Goal: Task Accomplishment & Management: Use online tool/utility

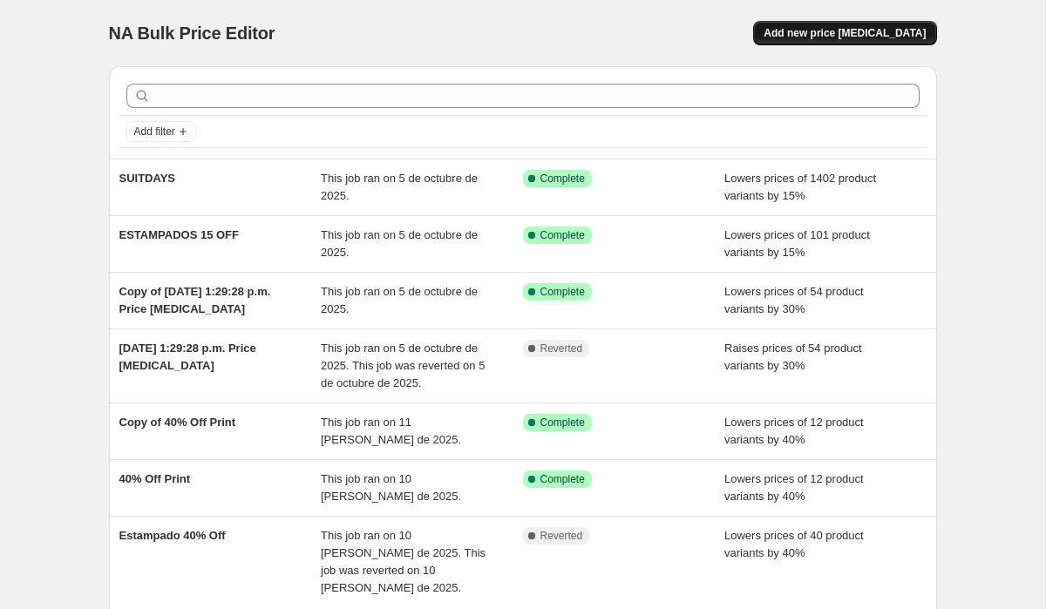
click at [819, 24] on button "Add new price [MEDICAL_DATA]" at bounding box center [844, 33] width 183 height 24
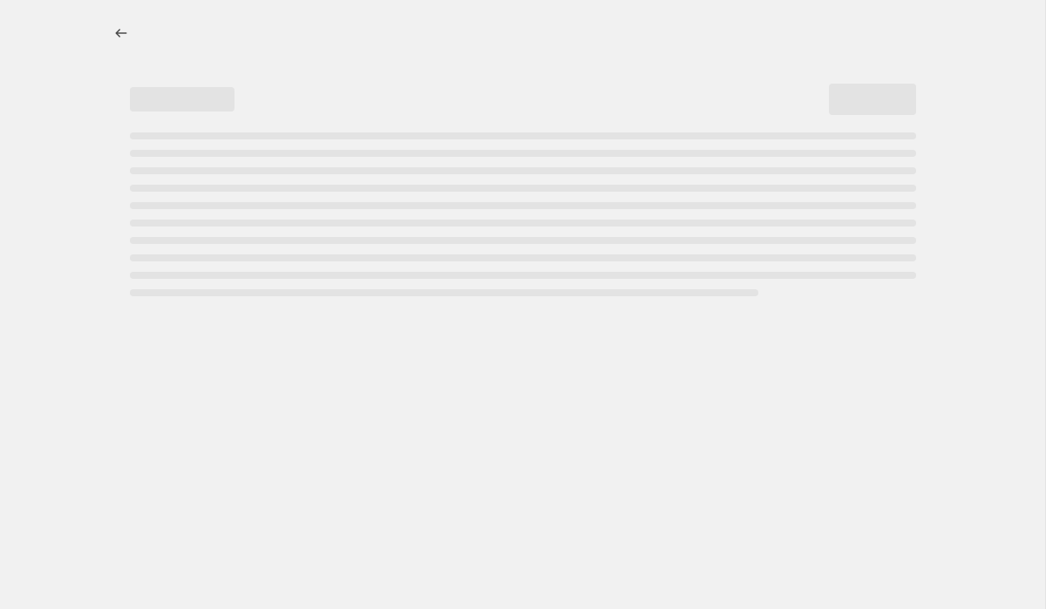
select select "percentage"
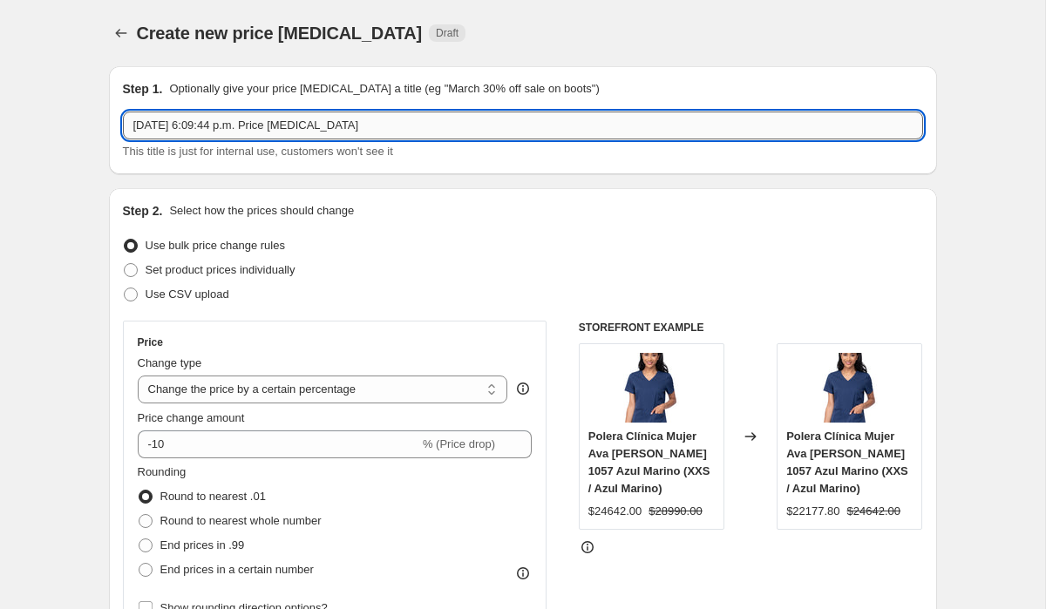
click at [287, 130] on input "[DATE] 6:09:44 p.m. Price [MEDICAL_DATA]" at bounding box center [523, 126] width 800 height 28
drag, startPoint x: 378, startPoint y: 126, endPoint x: 65, endPoint y: 126, distance: 313.0
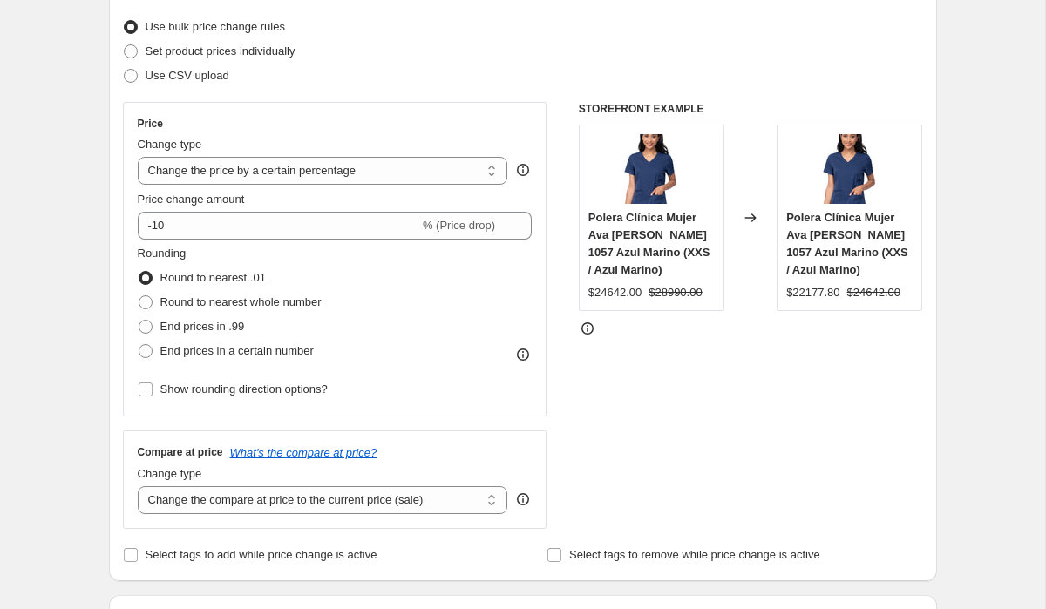
scroll to position [228, 0]
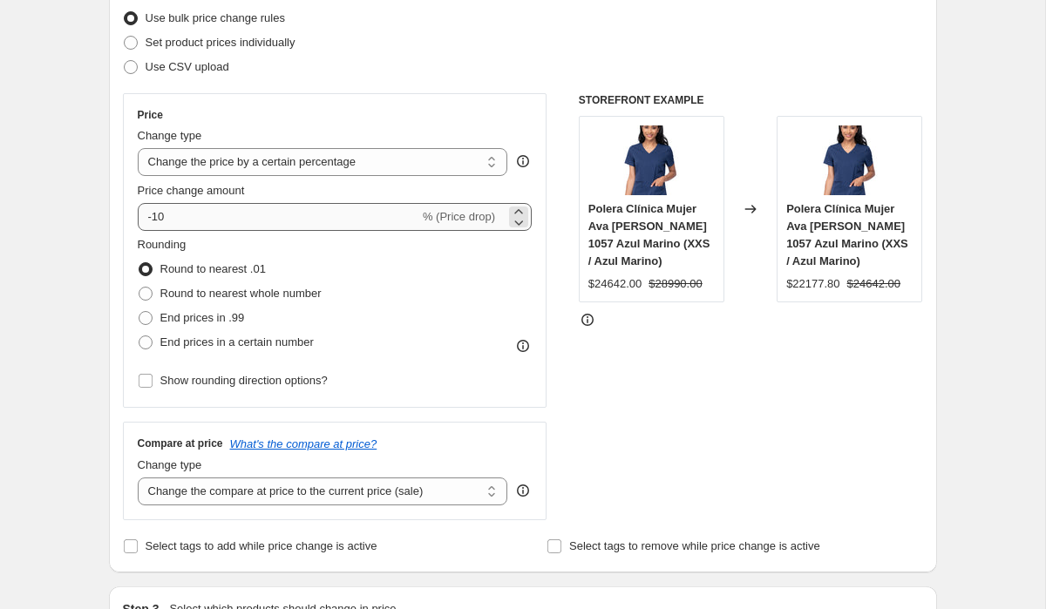
type input "PARKLEY"
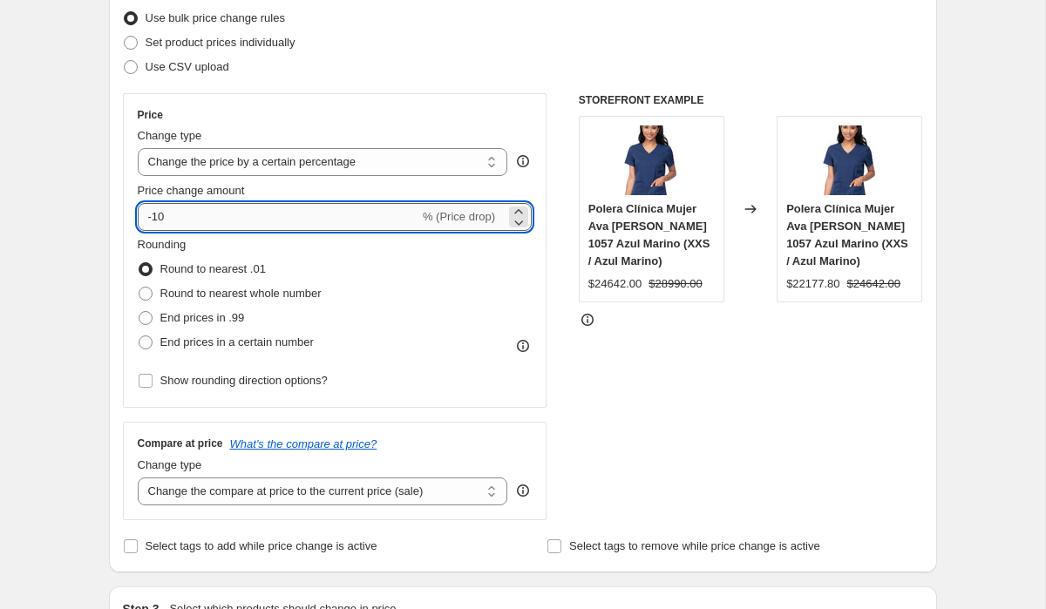
click at [194, 220] on input "-10" at bounding box center [279, 217] width 282 height 28
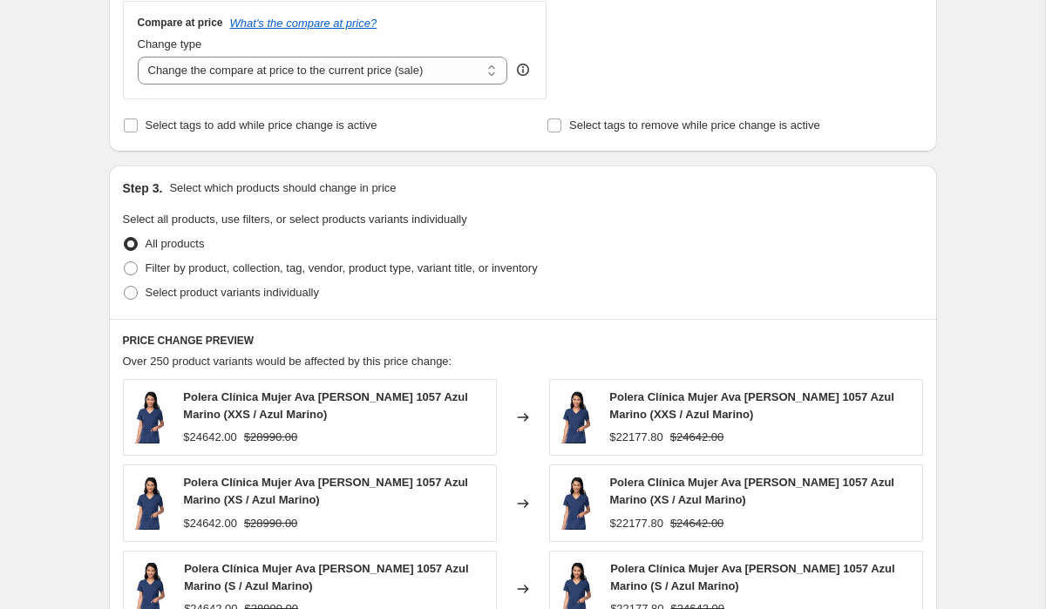
scroll to position [539, 0]
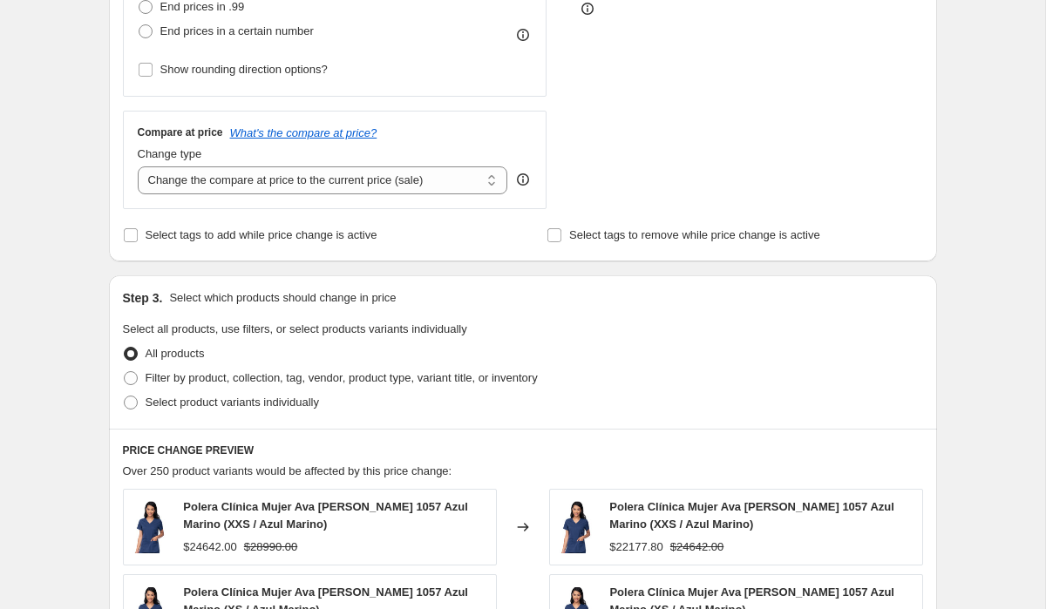
type input "-15"
click at [85, 377] on div "Create new price [MEDICAL_DATA]. This page is ready Create new price [MEDICAL_D…" at bounding box center [522, 346] width 1045 height 1771
click at [133, 401] on span at bounding box center [131, 403] width 14 height 14
click at [125, 397] on input "Select product variants individually" at bounding box center [124, 396] width 1 height 1
radio input "true"
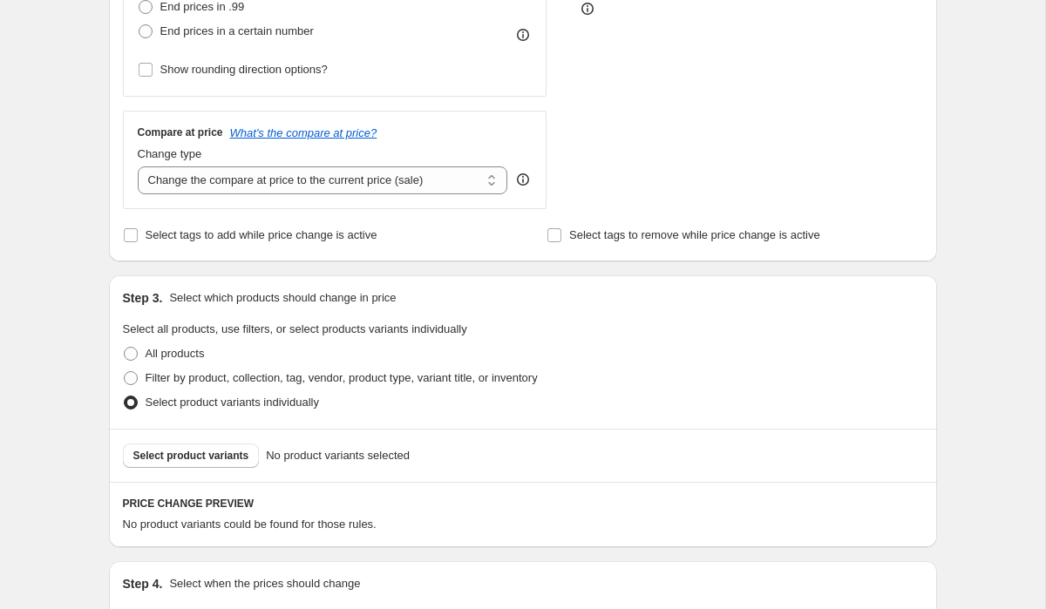
scroll to position [678, 0]
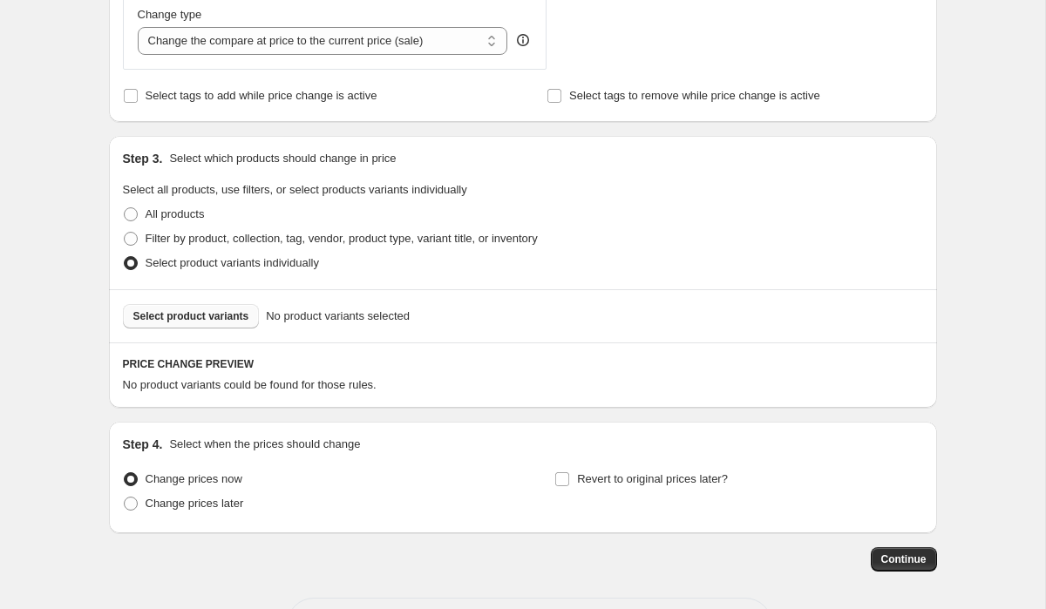
click at [179, 322] on span "Select product variants" at bounding box center [191, 317] width 116 height 14
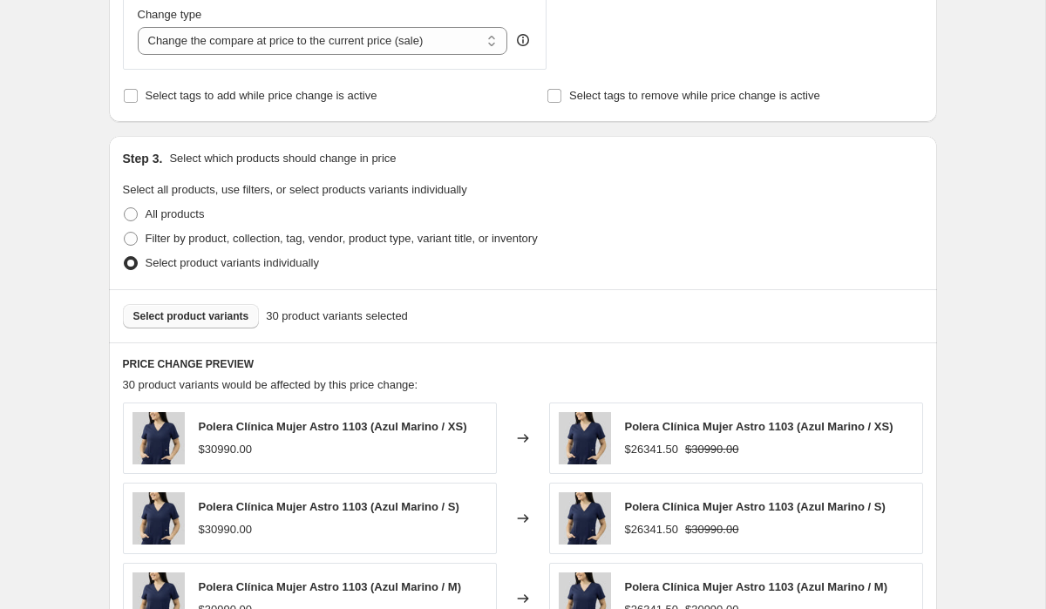
click at [198, 316] on span "Select product variants" at bounding box center [191, 317] width 116 height 14
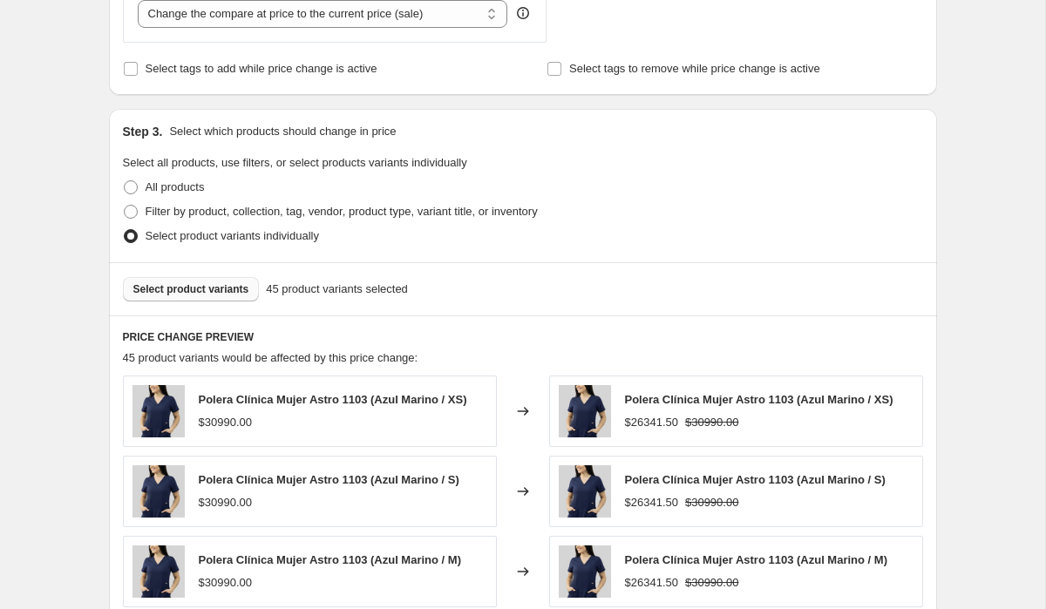
scroll to position [738, 0]
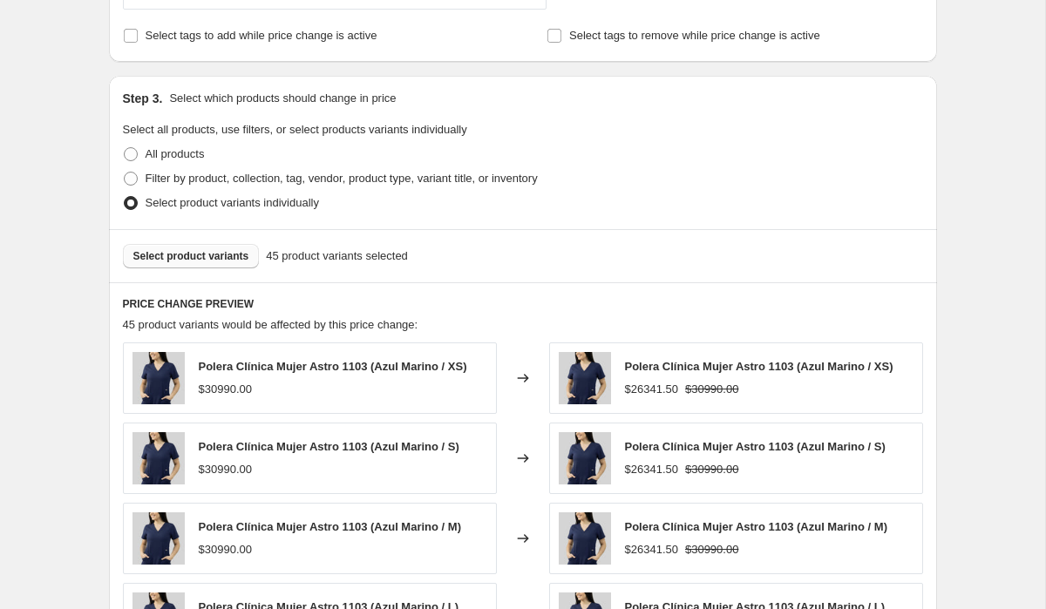
click at [221, 257] on span "Select product variants" at bounding box center [191, 256] width 116 height 14
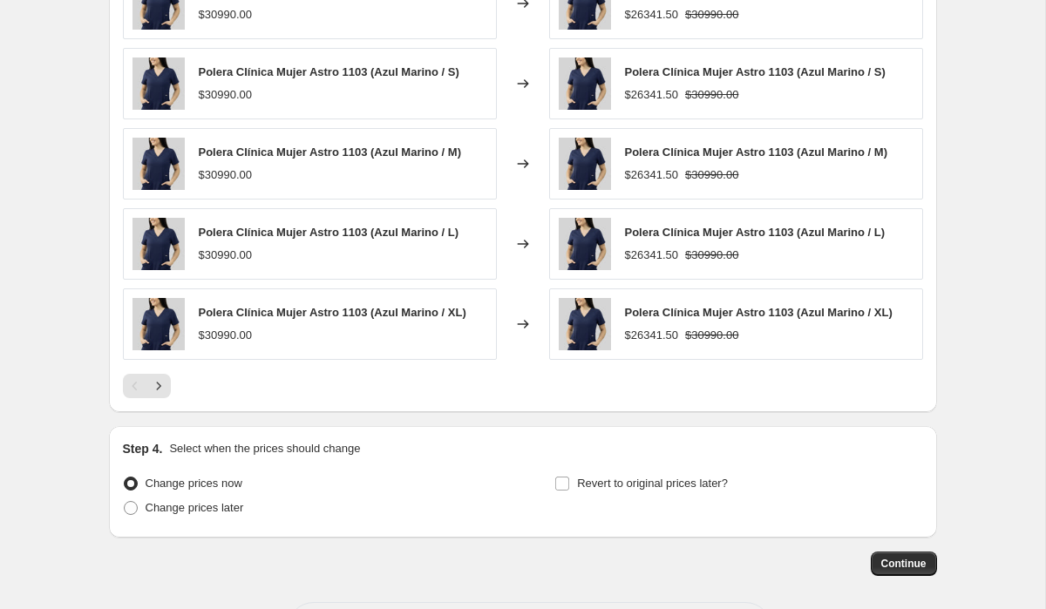
scroll to position [1187, 0]
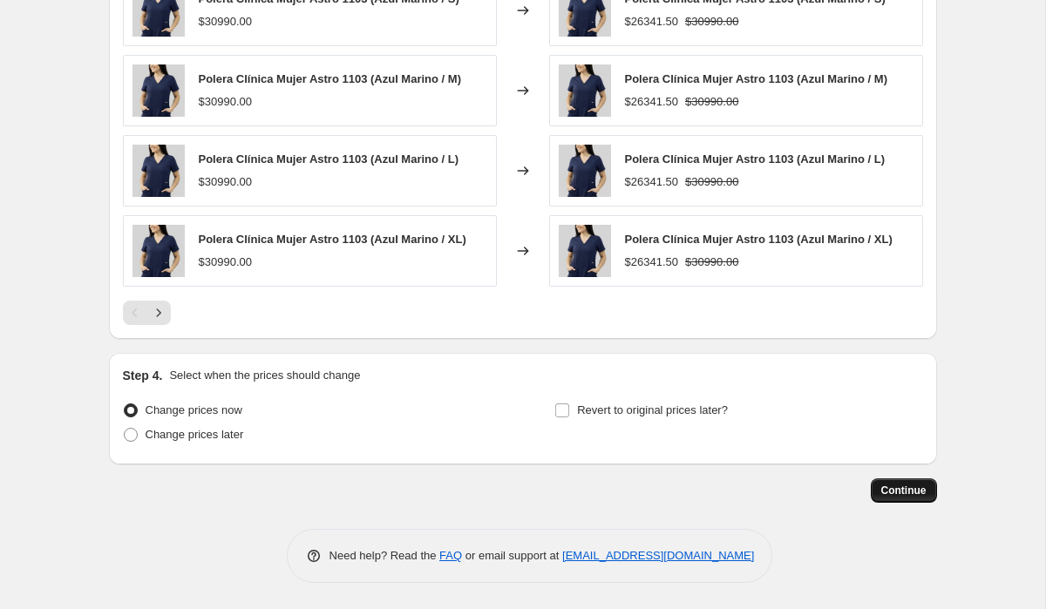
click at [899, 490] on span "Continue" at bounding box center [903, 491] width 45 height 14
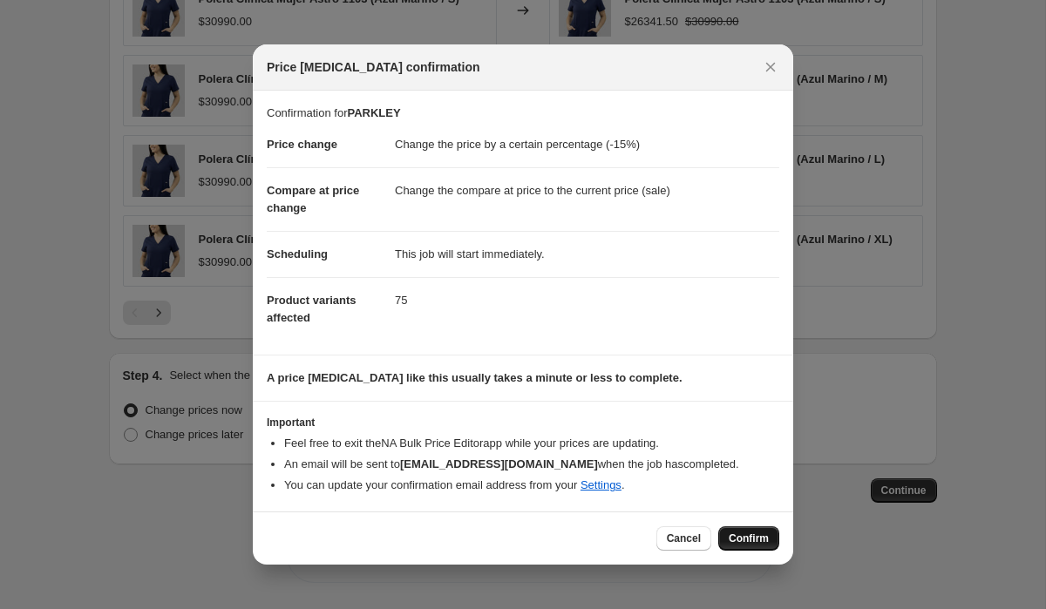
click at [738, 541] on span "Confirm" at bounding box center [749, 539] width 40 height 14
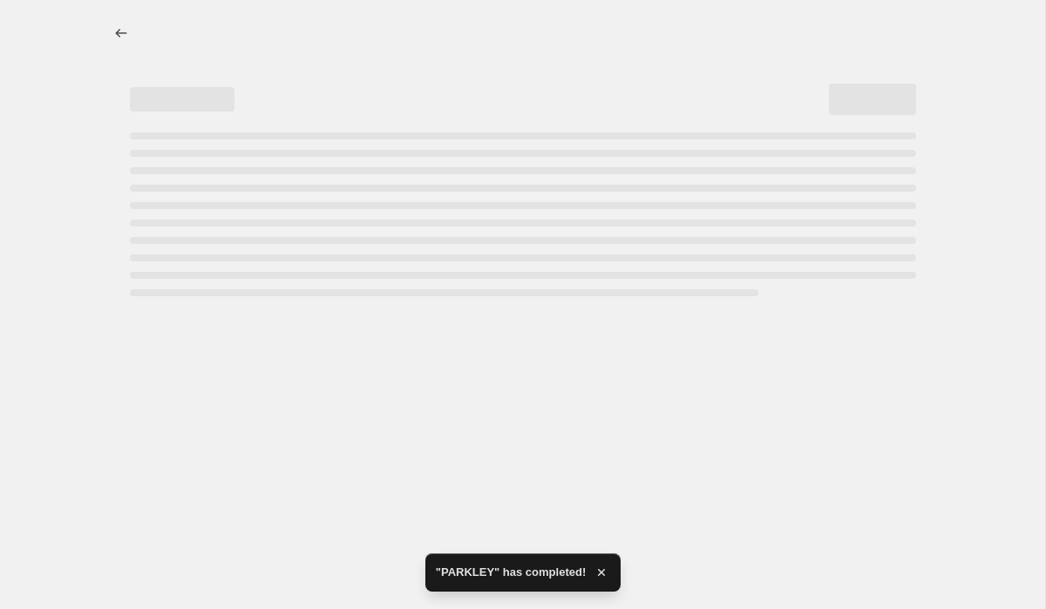
select select "percentage"
